Goal: Check status: Check status

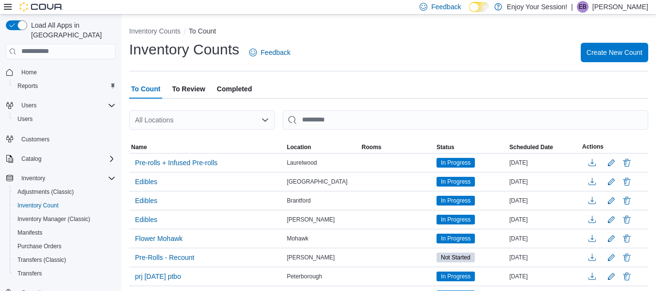
click at [190, 86] on span "To Review" at bounding box center [188, 88] width 33 height 19
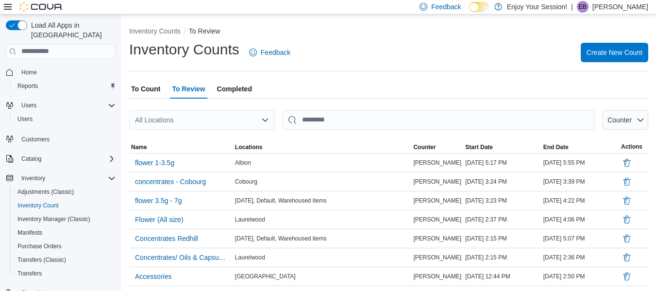
click at [220, 84] on span "Completed" at bounding box center [234, 88] width 35 height 19
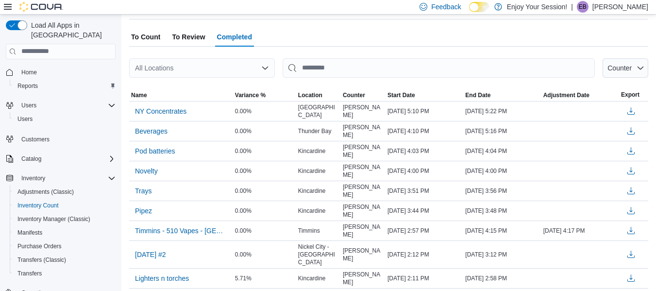
scroll to position [51, 0]
